Goal: Task Accomplishment & Management: Complete application form

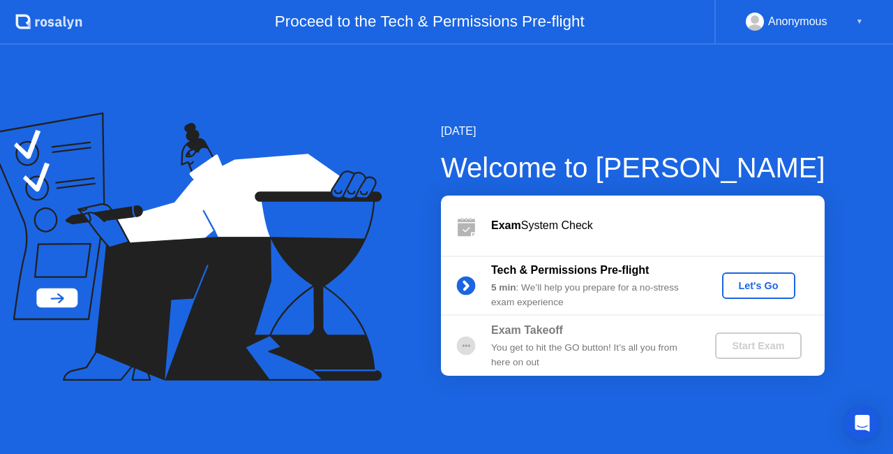
click at [554, 226] on div "Exam System Check" at bounding box center [658, 225] width 334 height 17
click at [770, 282] on div "Let's Go" at bounding box center [759, 285] width 62 height 11
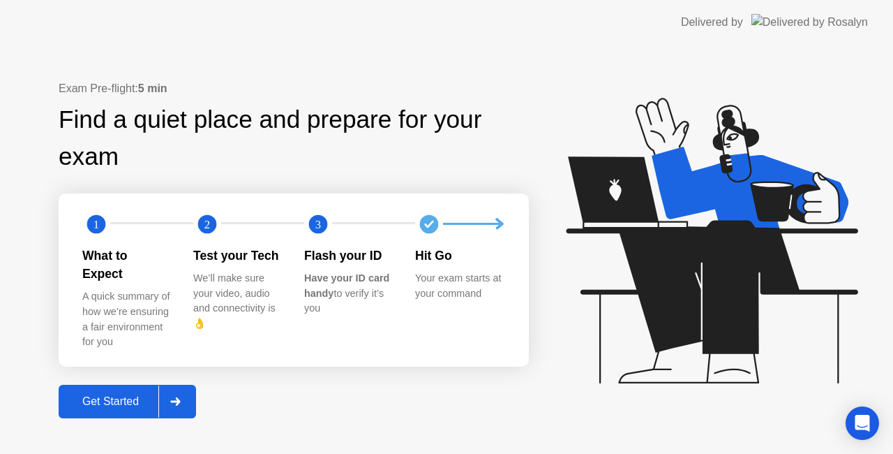
click at [128, 397] on div "Get Started" at bounding box center [111, 401] width 96 height 13
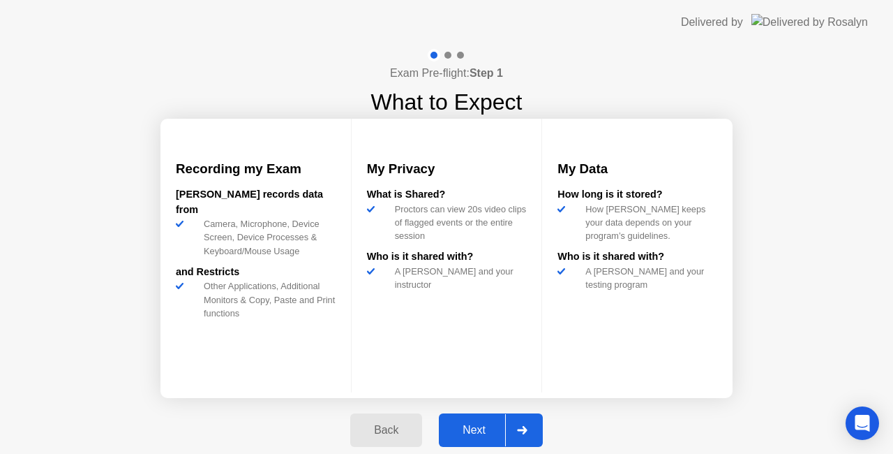
click at [528, 434] on div at bounding box center [521, 430] width 33 height 32
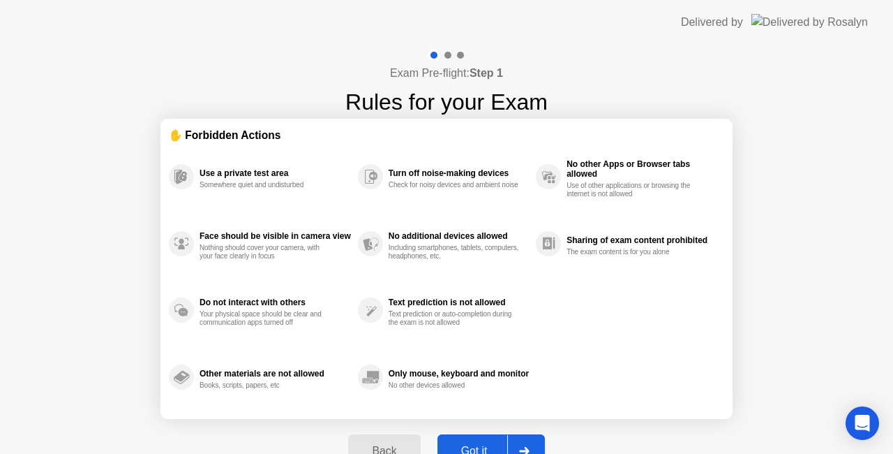
click at [532, 448] on div at bounding box center [523, 451] width 33 height 32
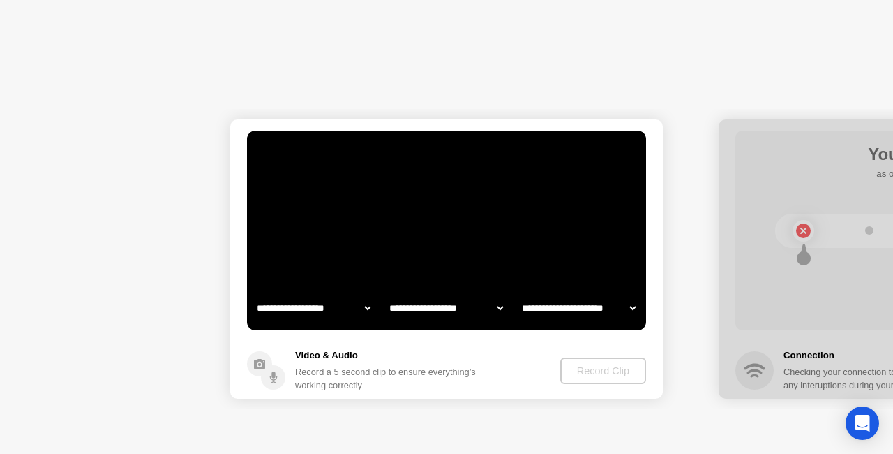
select select "**********"
select select "*******"
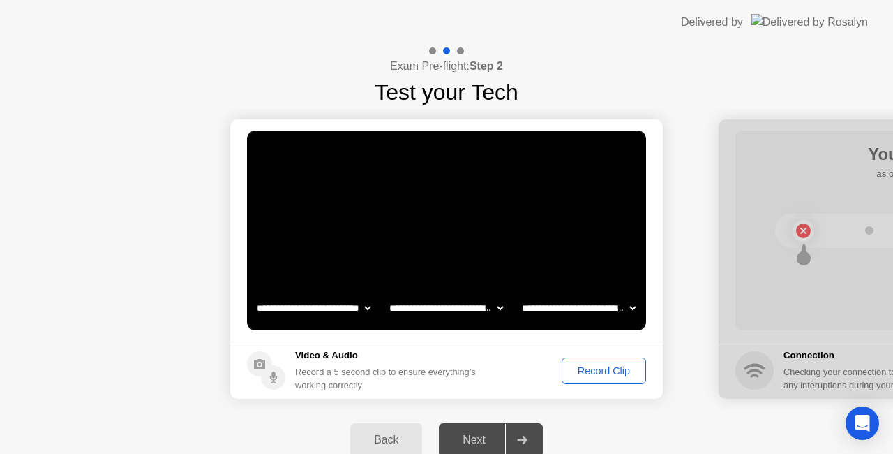
click at [609, 369] on div "Record Clip" at bounding box center [604, 370] width 75 height 11
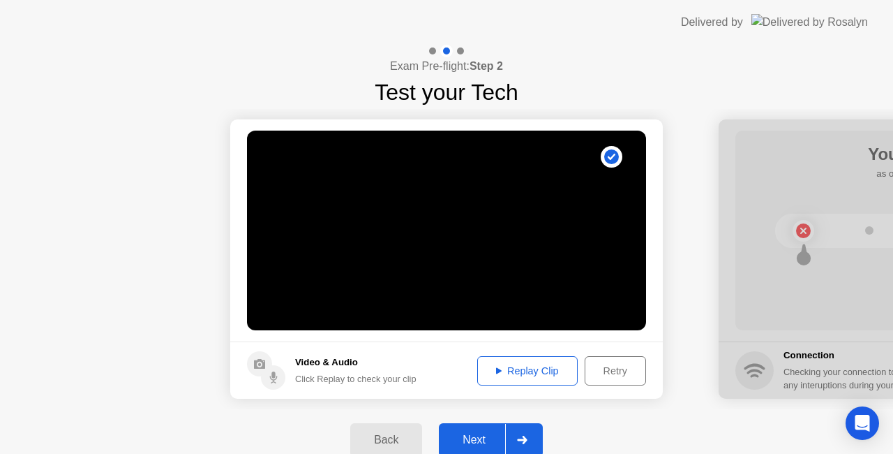
click at [622, 372] on div "Retry" at bounding box center [616, 370] width 52 height 11
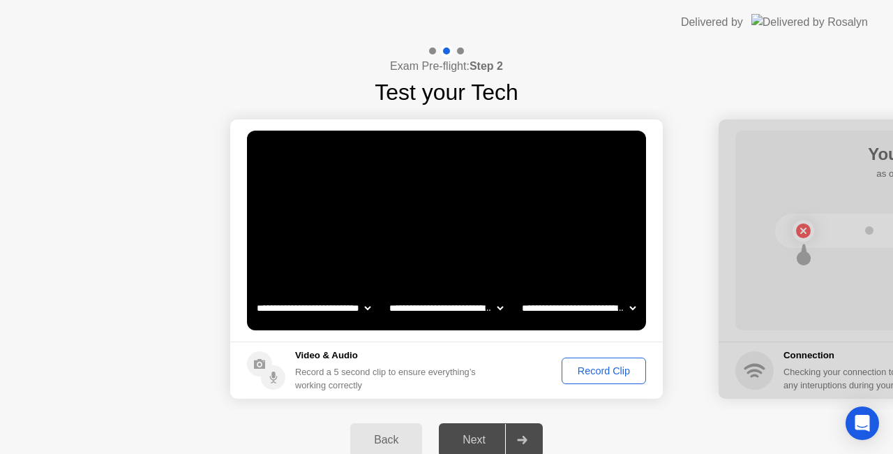
click at [622, 372] on div "Record Clip" at bounding box center [604, 370] width 75 height 11
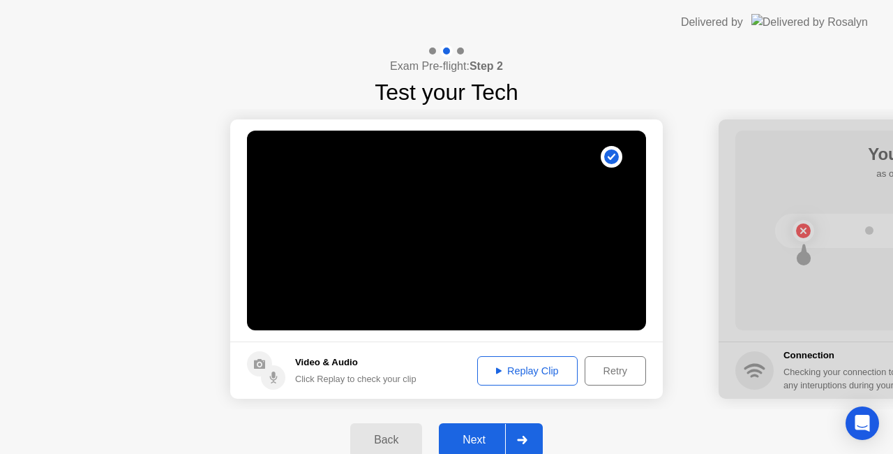
click at [535, 375] on div "Replay Clip" at bounding box center [527, 370] width 91 height 11
click at [540, 436] on button "Next" at bounding box center [491, 439] width 104 height 33
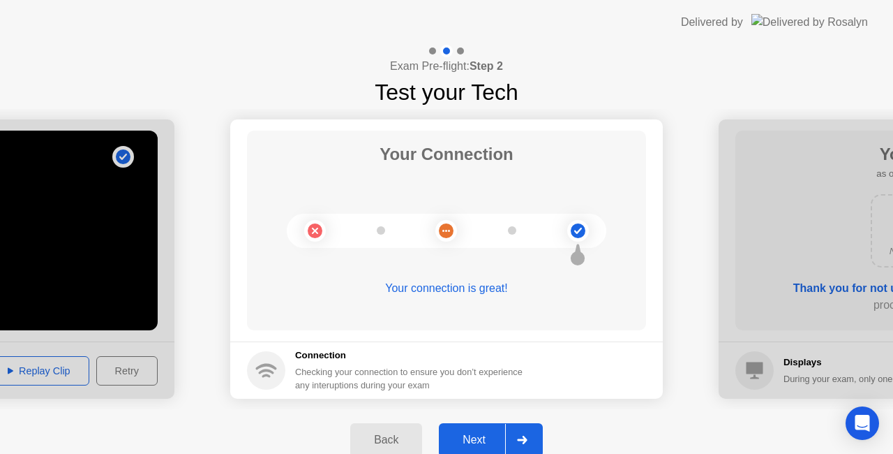
click at [530, 433] on div at bounding box center [521, 440] width 33 height 32
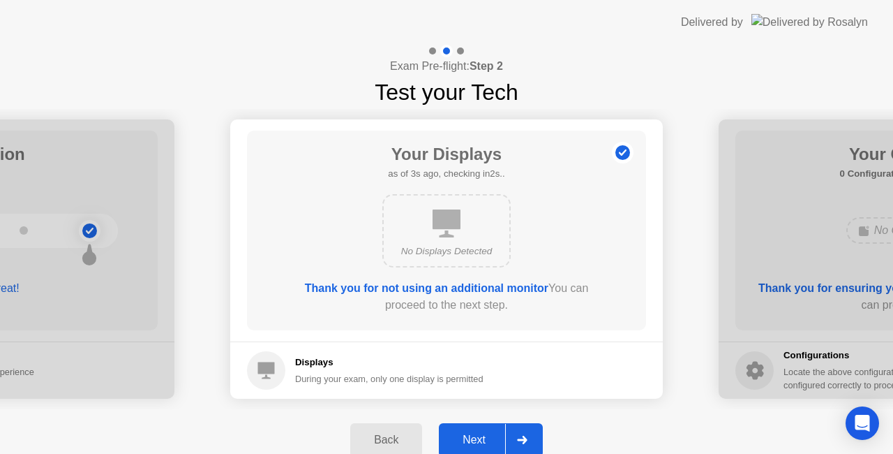
click at [532, 437] on div at bounding box center [521, 440] width 33 height 32
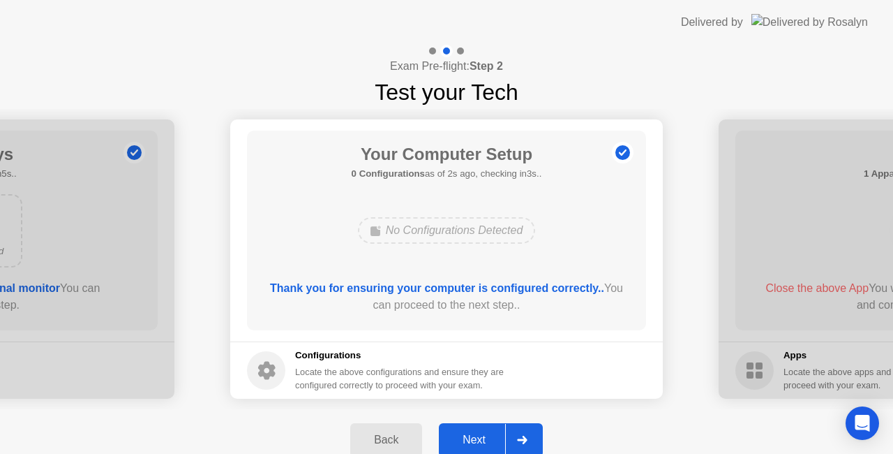
click at [533, 440] on div at bounding box center [521, 440] width 33 height 32
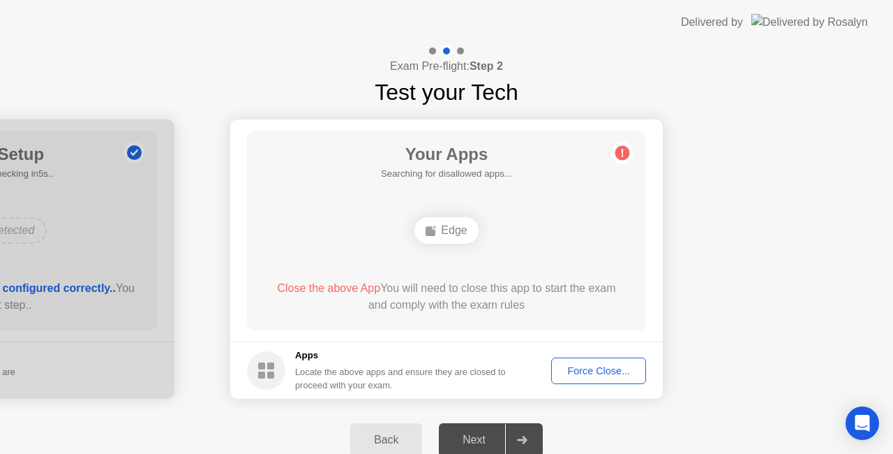
click at [397, 447] on div "Back Next" at bounding box center [446, 439] width 893 height 61
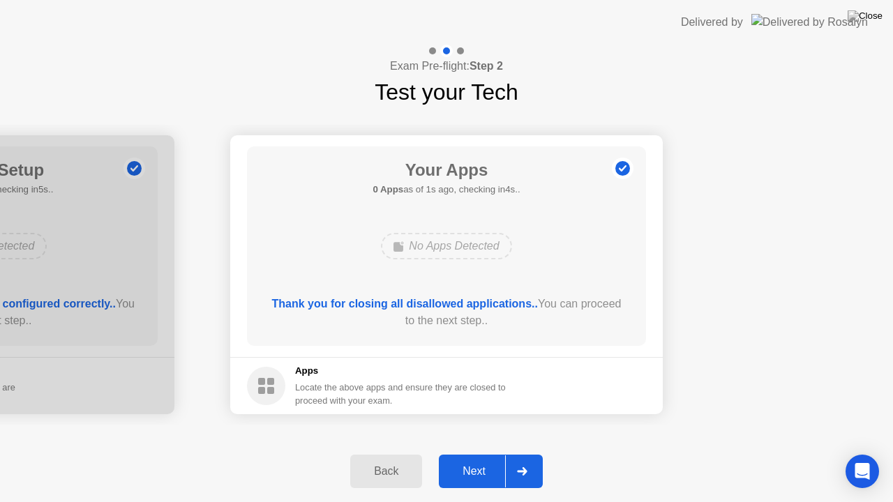
click at [536, 453] on div at bounding box center [521, 472] width 33 height 32
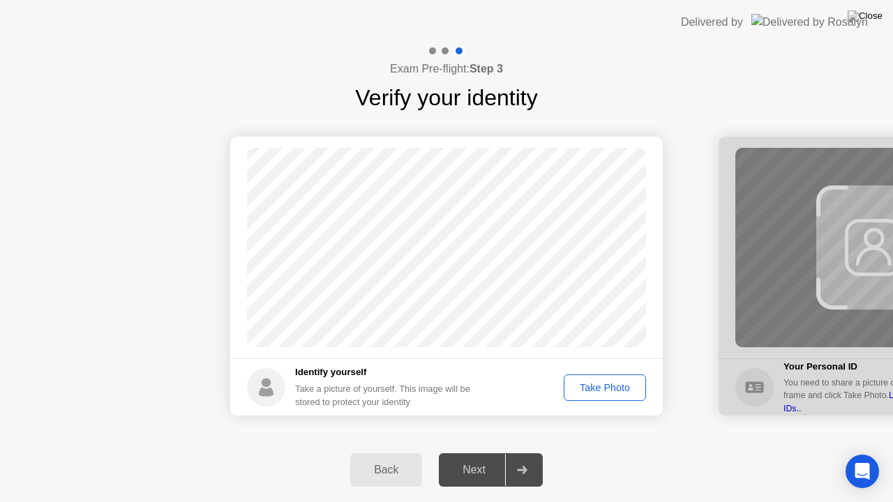
click at [625, 390] on div "Take Photo" at bounding box center [605, 387] width 73 height 11
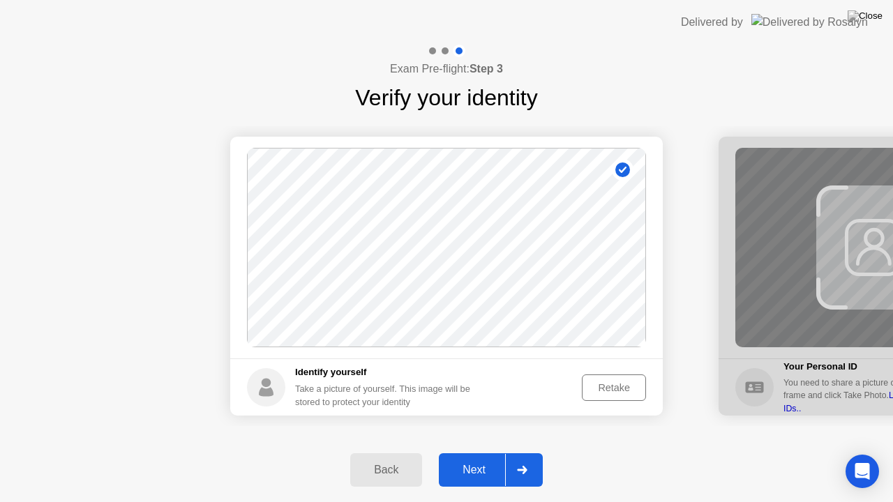
click at [521, 453] on icon at bounding box center [522, 470] width 10 height 8
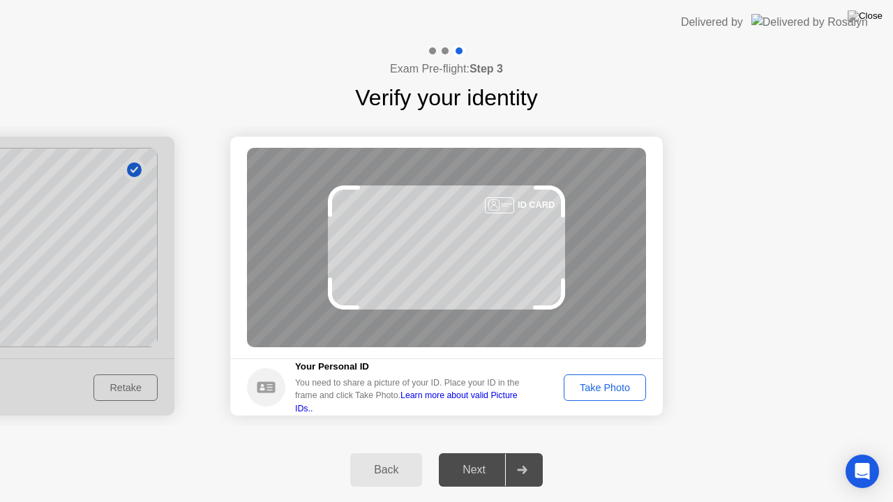
click at [608, 396] on button "Take Photo" at bounding box center [605, 388] width 82 height 27
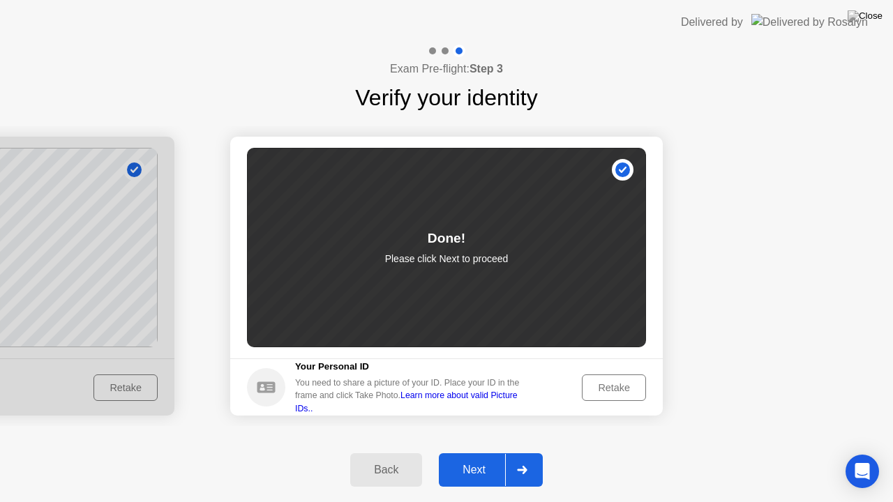
click at [529, 453] on div at bounding box center [521, 470] width 33 height 32
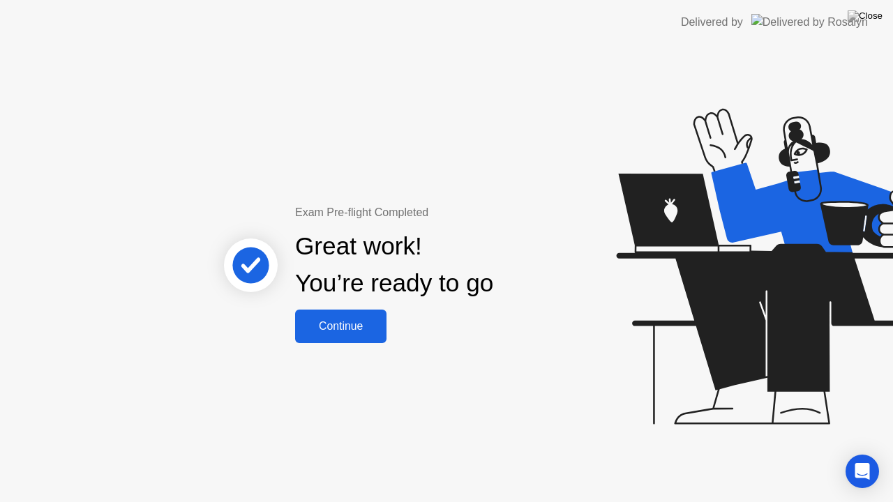
click at [338, 320] on div "Continue" at bounding box center [340, 326] width 83 height 13
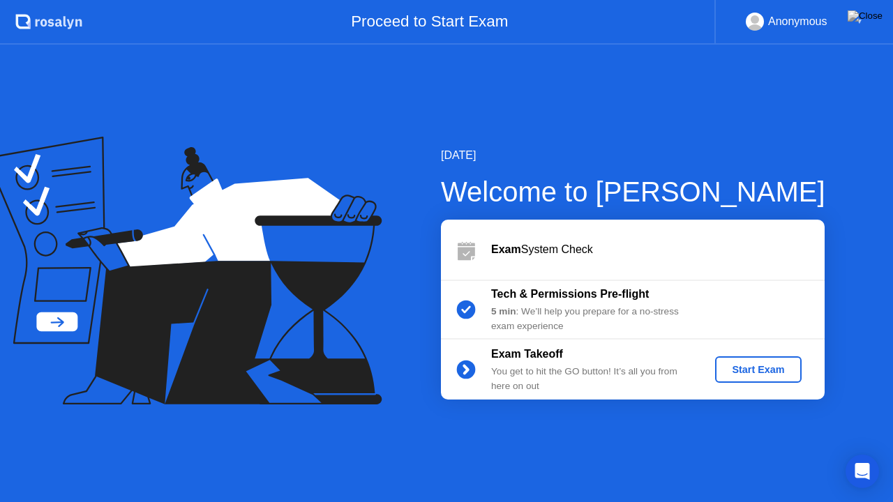
click at [773, 368] on div "Start Exam" at bounding box center [758, 369] width 75 height 11
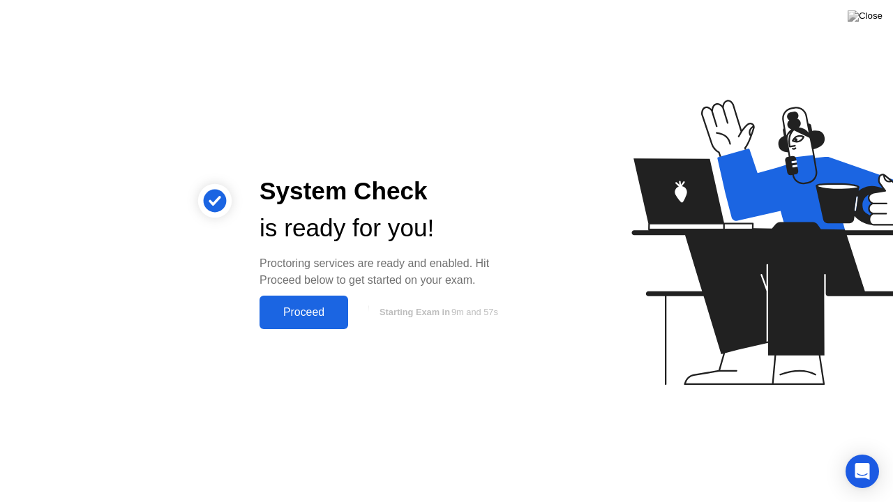
click at [302, 313] on div "Proceed" at bounding box center [304, 312] width 80 height 13
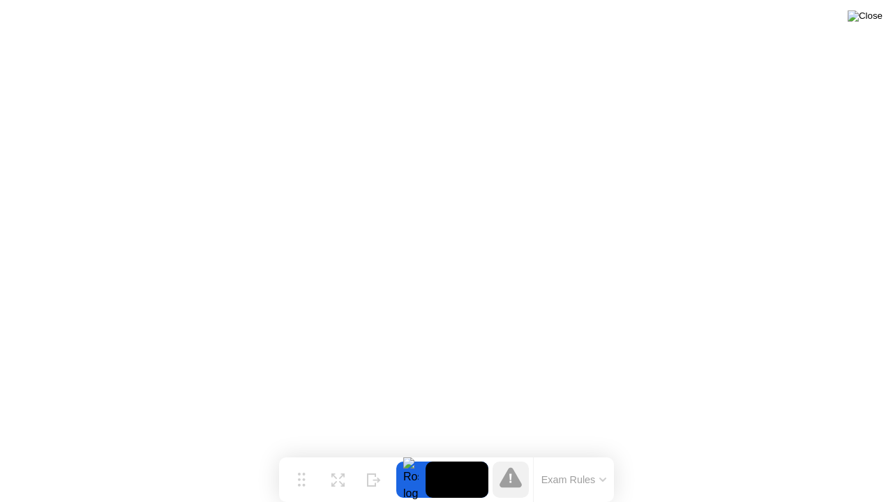
click at [875, 21] on img at bounding box center [865, 15] width 35 height 11
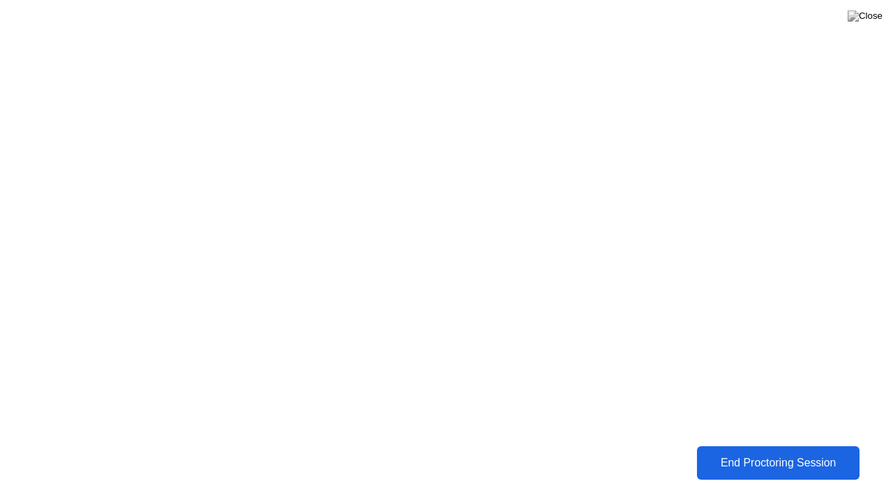
click at [775, 453] on div "End Proctoring Session" at bounding box center [778, 463] width 154 height 13
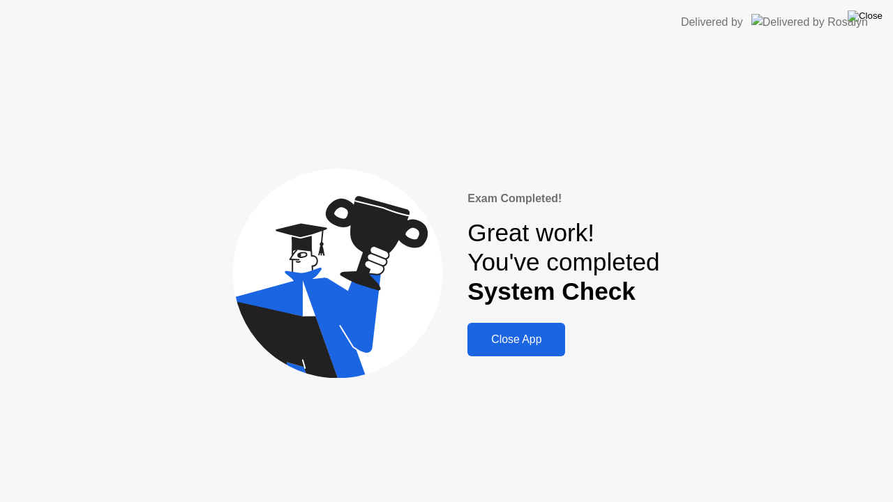
click at [875, 18] on img at bounding box center [865, 15] width 35 height 11
click at [516, 343] on div "Close App" at bounding box center [516, 340] width 89 height 13
